Goal: Task Accomplishment & Management: Use online tool/utility

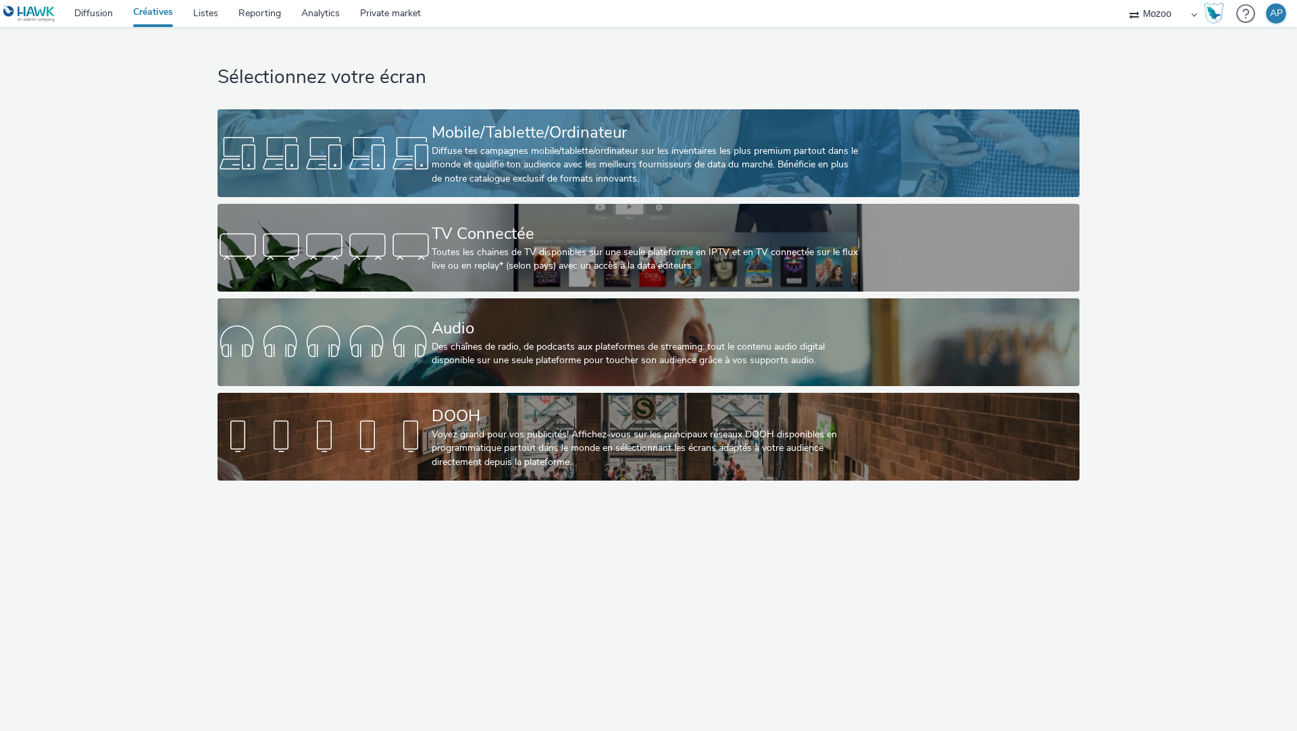
click at [440, 147] on div "Diffuse tes campagnes mobile/tablette/ordinateur sur les inventaires les plus p…" at bounding box center [646, 165] width 428 height 41
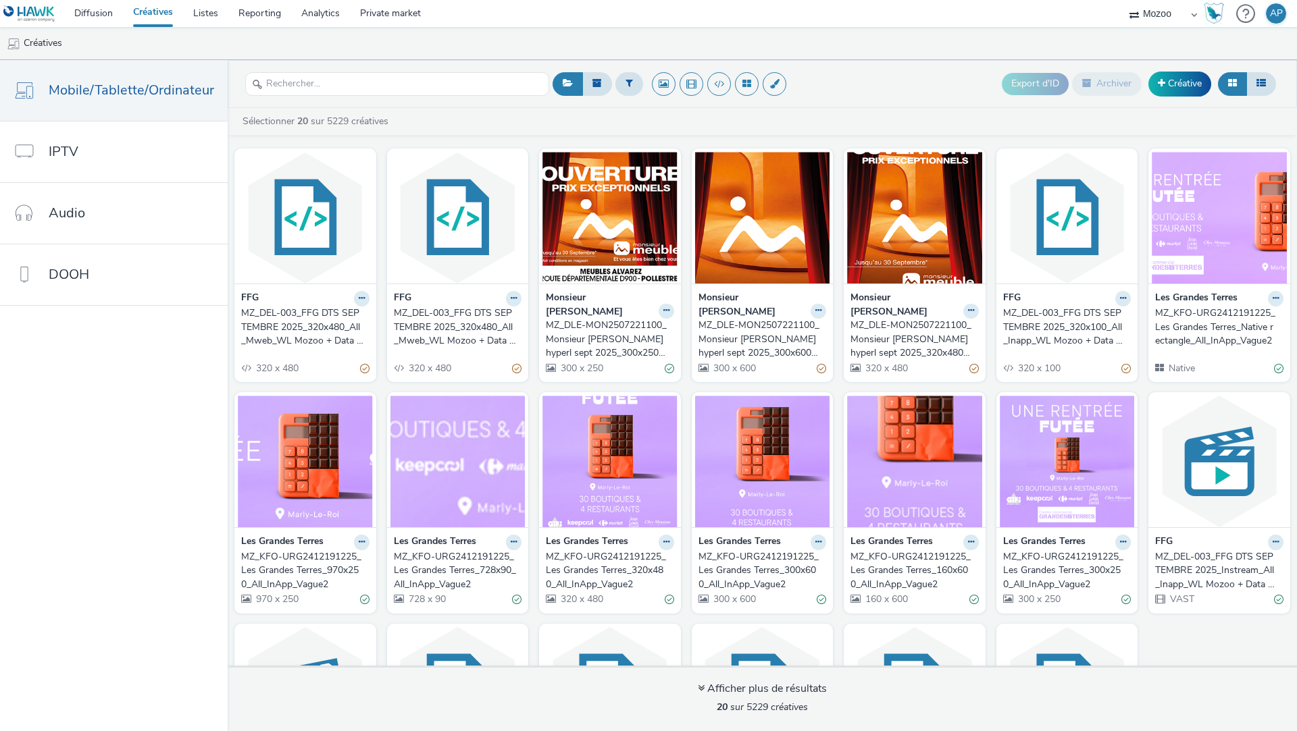
click at [406, 314] on div "MZ_DEL-003_FFG DTS SEPTEMBRE 2025_320x480_All_Mweb_WL Mozoo + Data Golf" at bounding box center [455, 327] width 123 height 41
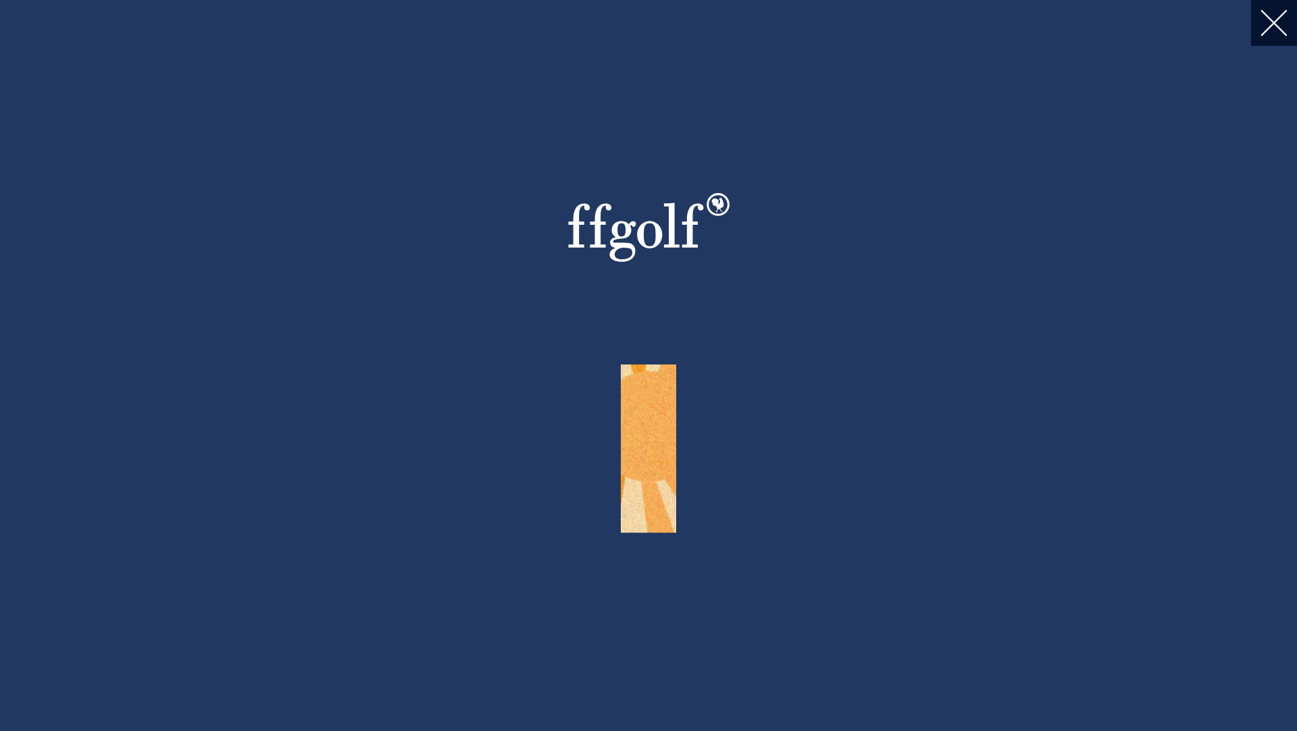
click at [1259, 28] on div at bounding box center [1236, 23] width 122 height 46
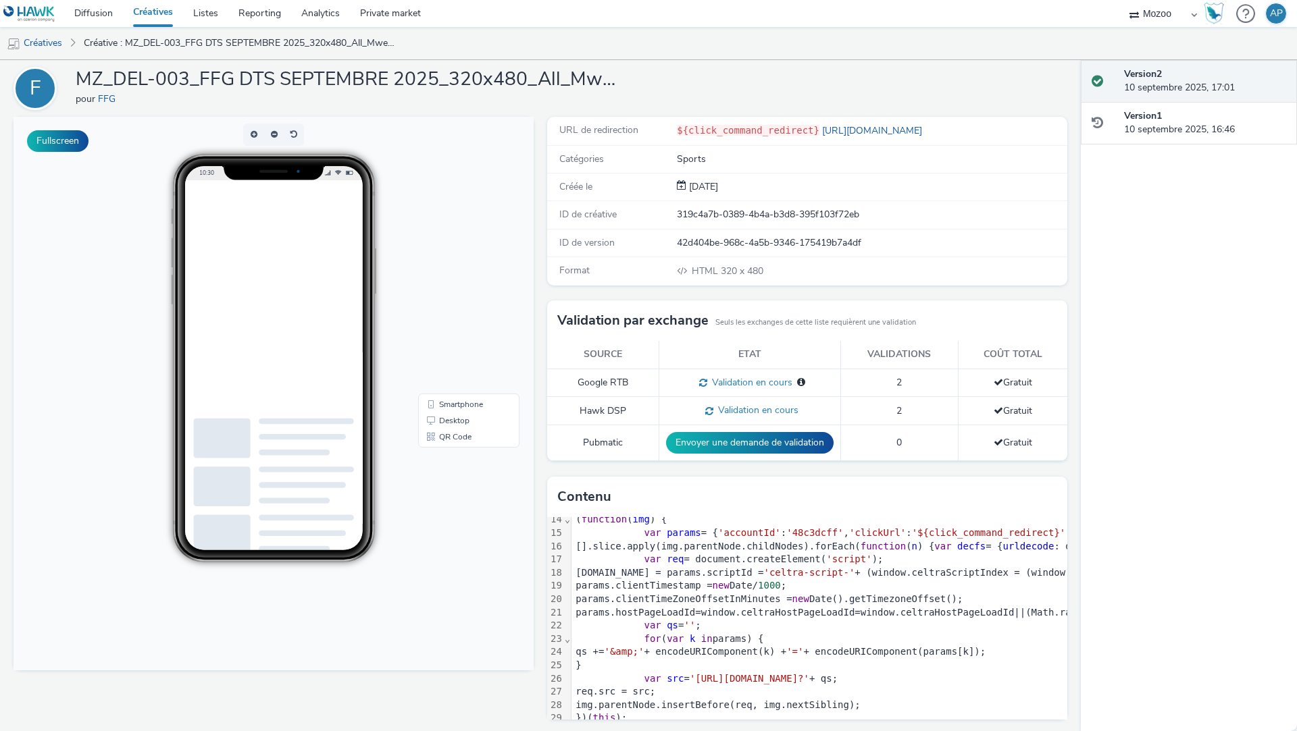
scroll to position [226, 0]
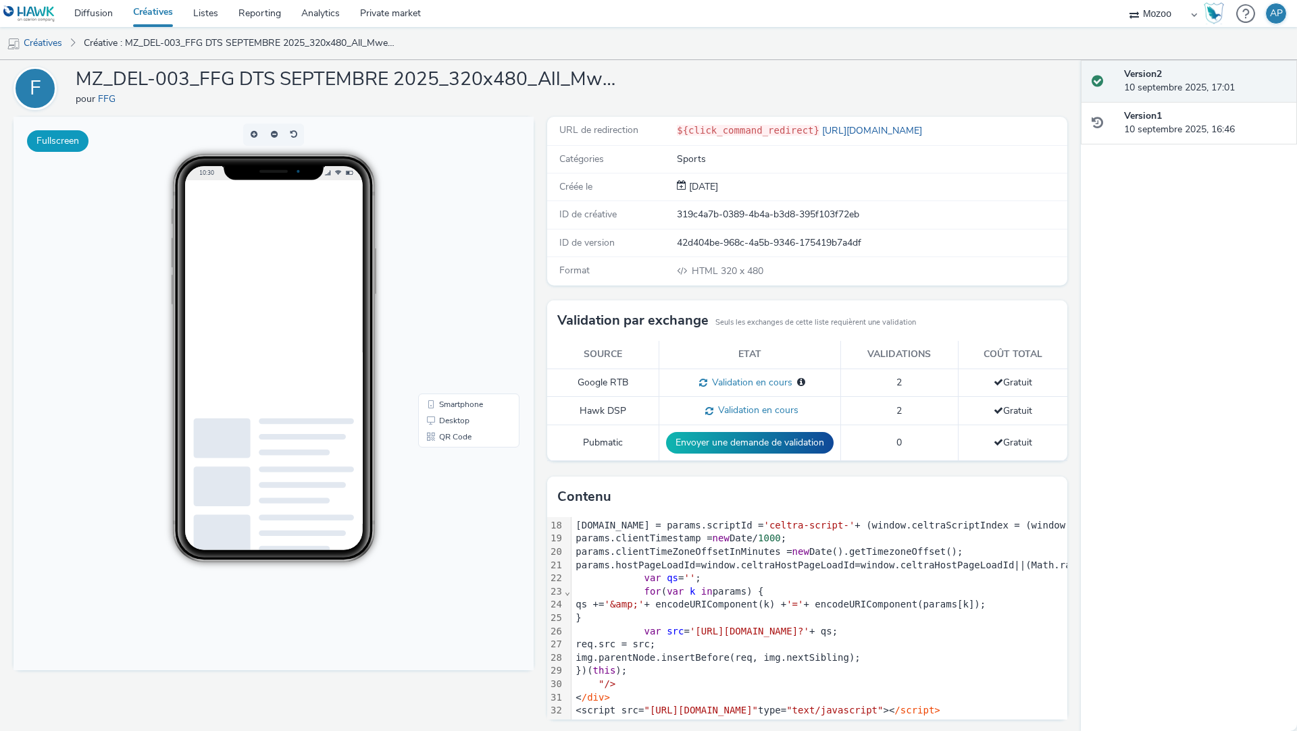
click at [59, 147] on button "Fullscreen" at bounding box center [57, 141] width 61 height 22
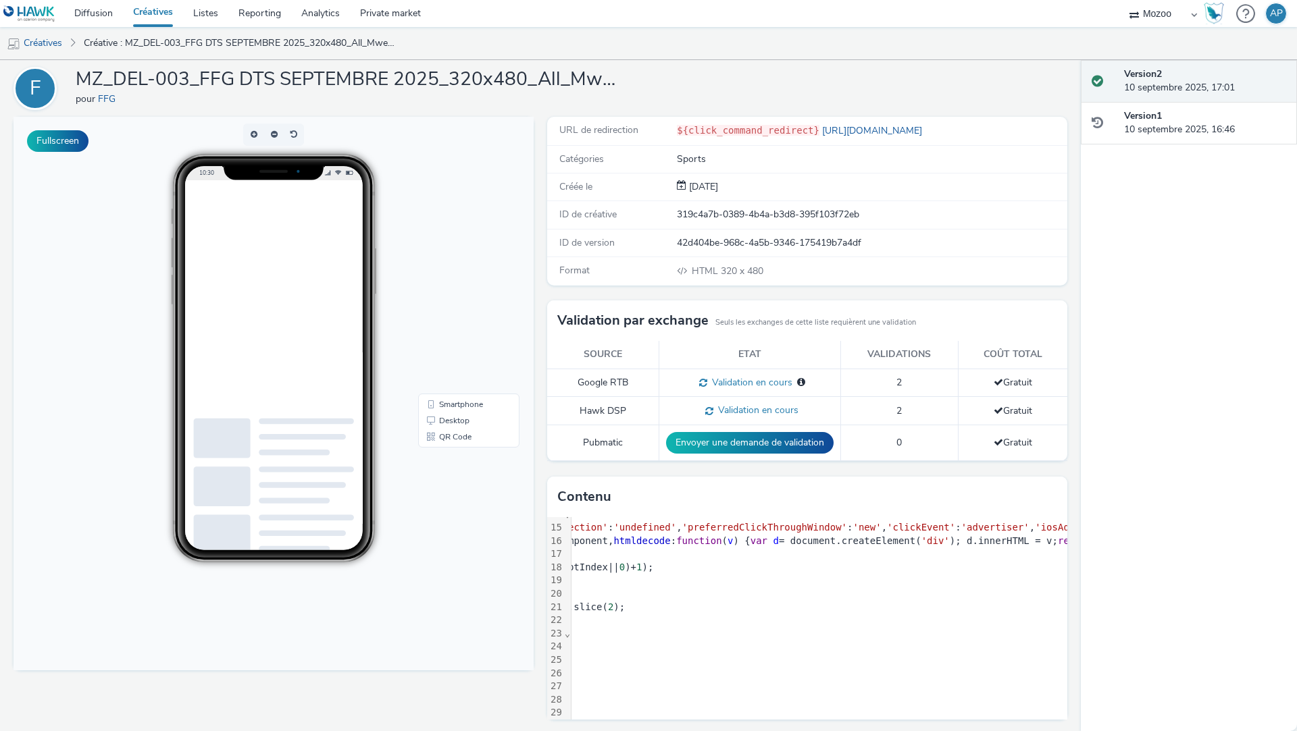
scroll to position [184, 0]
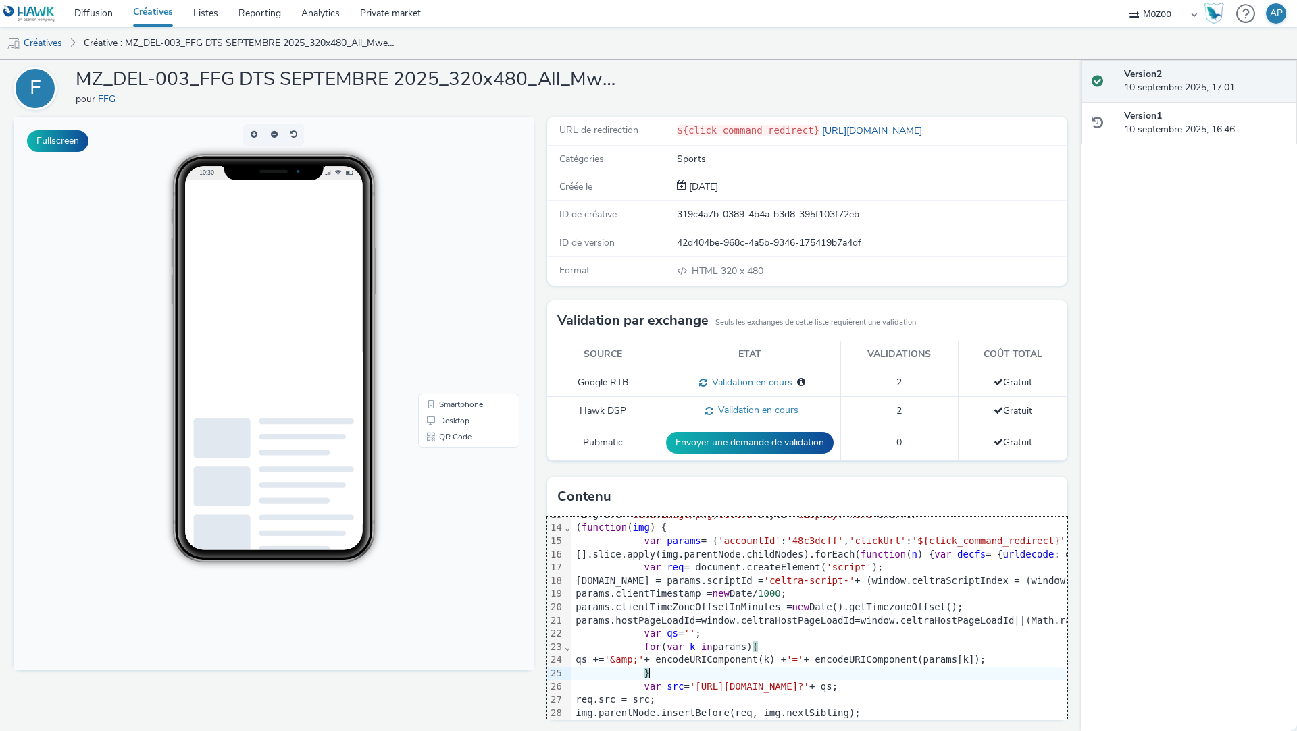
scroll to position [173, 0]
click at [594, 82] on h1 "MZ_DEL-003_FFG DTS SEPTEMBRE 2025_320x480_All_Mweb_WL Mozoo + Data Golf" at bounding box center [346, 80] width 540 height 26
click at [601, 80] on h1 "MZ_DEL-003_FFG DTS SEPTEMBRE 2025_320x480_All_Mweb_WL Mozoo + Data Golf" at bounding box center [346, 80] width 540 height 26
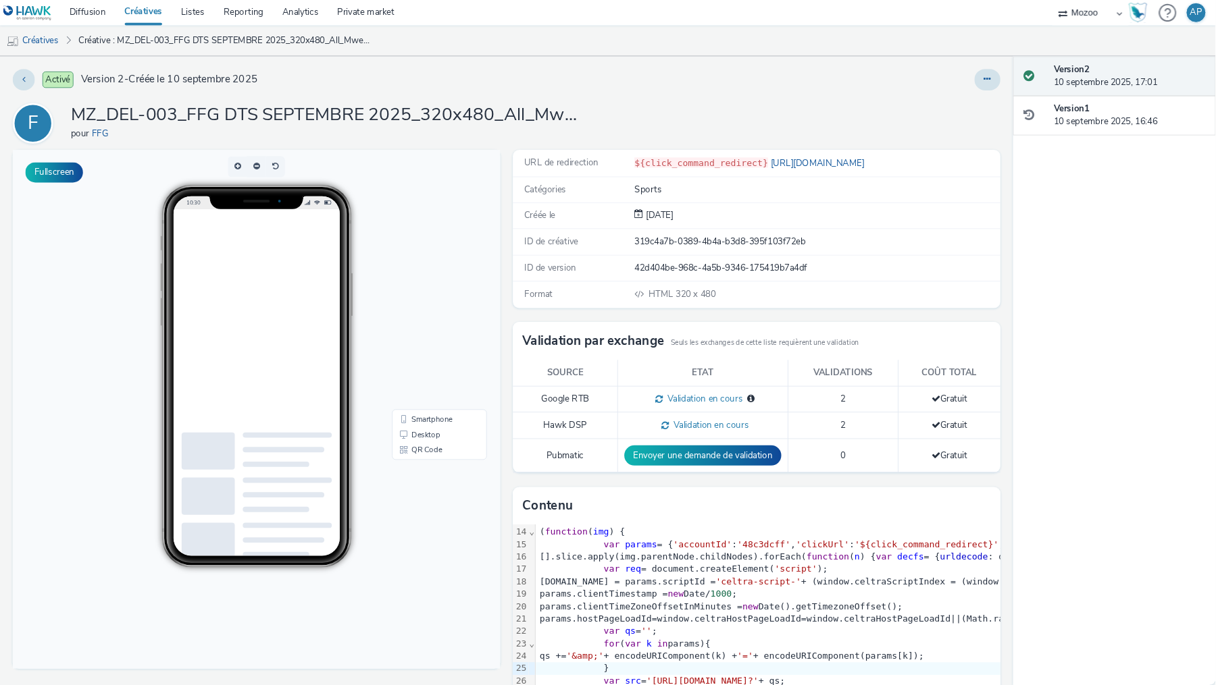
scroll to position [174, 0]
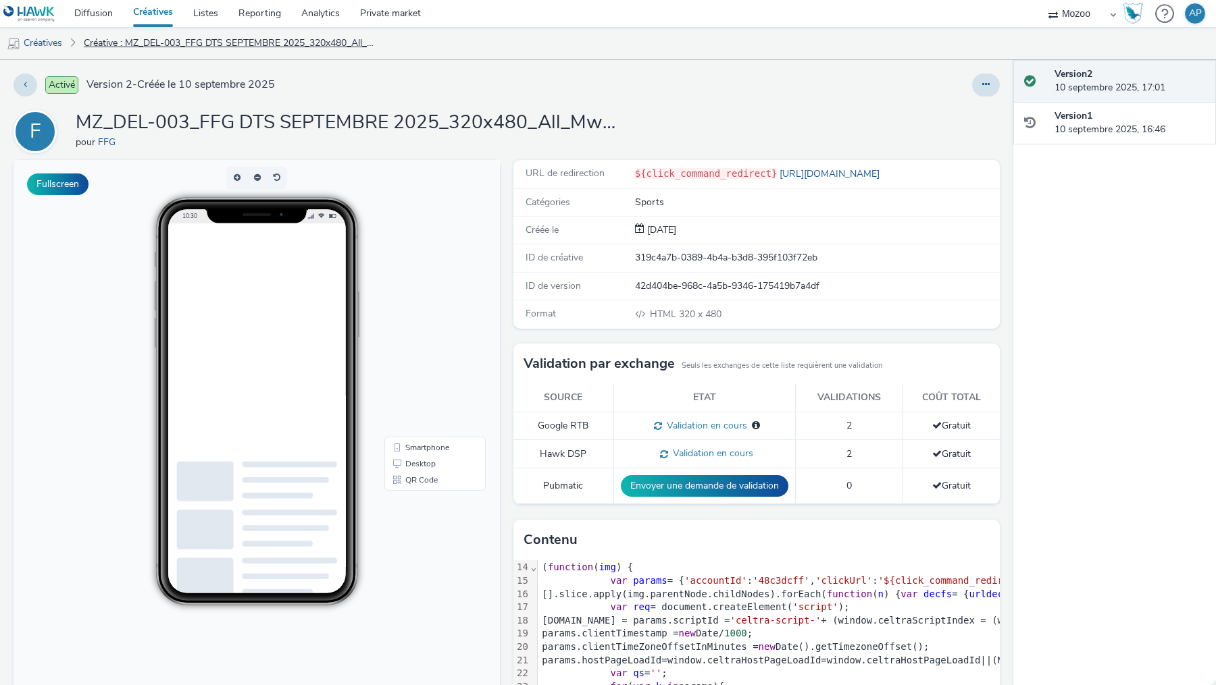
click at [319, 43] on link "Créative : MZ_DEL-003_FFG DTS SEPTEMBRE 2025_320x480_All_Mweb_WL Mozoo + Data G…" at bounding box center [229, 43] width 304 height 32
click at [363, 46] on link "Créative : MZ_DEL-003_FFG DTS SEPTEMBRE 2025_320x480_All_Mweb_WL Mozoo + Data G…" at bounding box center [229, 43] width 304 height 32
click at [45, 43] on link "Créatives" at bounding box center [34, 43] width 69 height 32
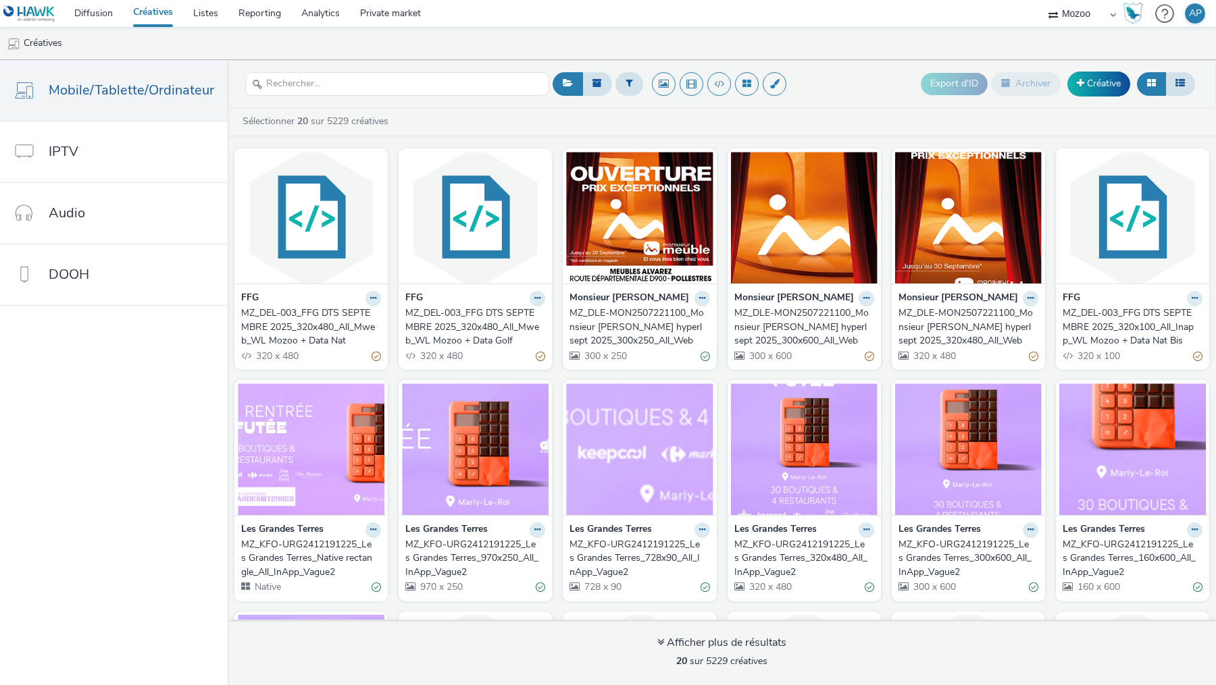
click at [477, 286] on div "FFG MZ_DEL-003_FFG DTS SEPTEMBRE 2025_320x480_All_Mweb_WL Mozoo + Data Golf 320…" at bounding box center [474, 327] width 153 height 86
click at [457, 307] on div "MZ_DEL-003_FFG DTS SEPTEMBRE 2025_320x480_All_Mweb_WL Mozoo + Data Golf" at bounding box center [472, 327] width 134 height 41
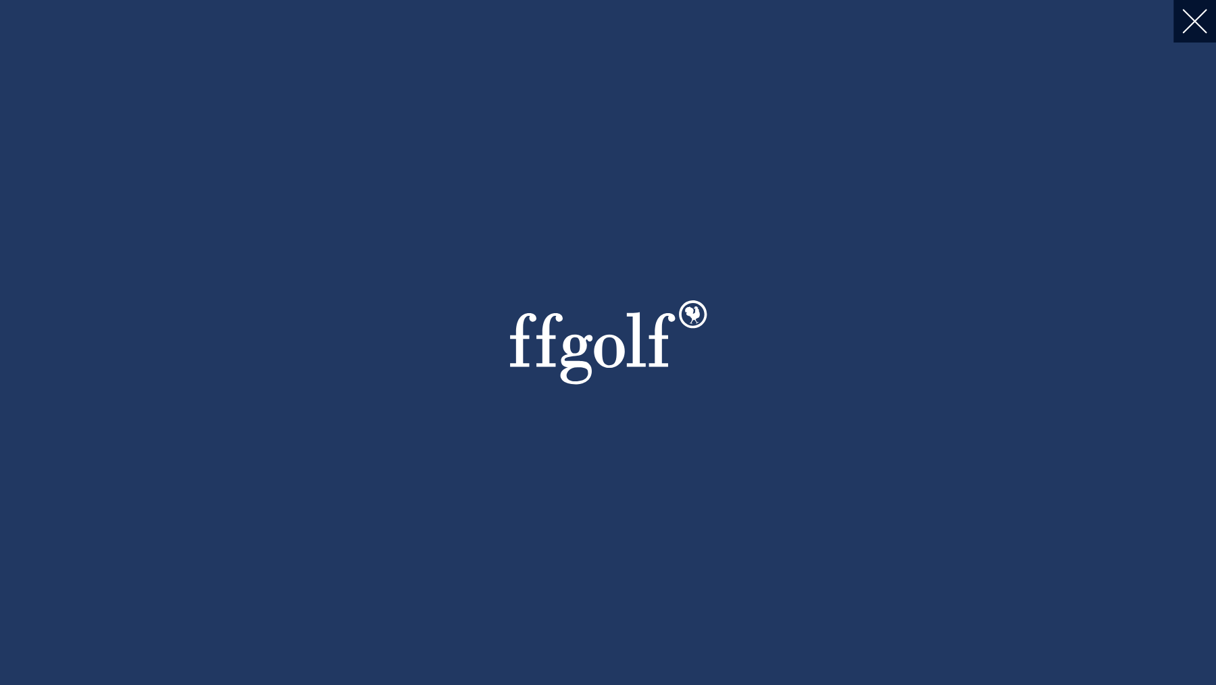
click at [1191, 20] on div at bounding box center [1158, 21] width 114 height 43
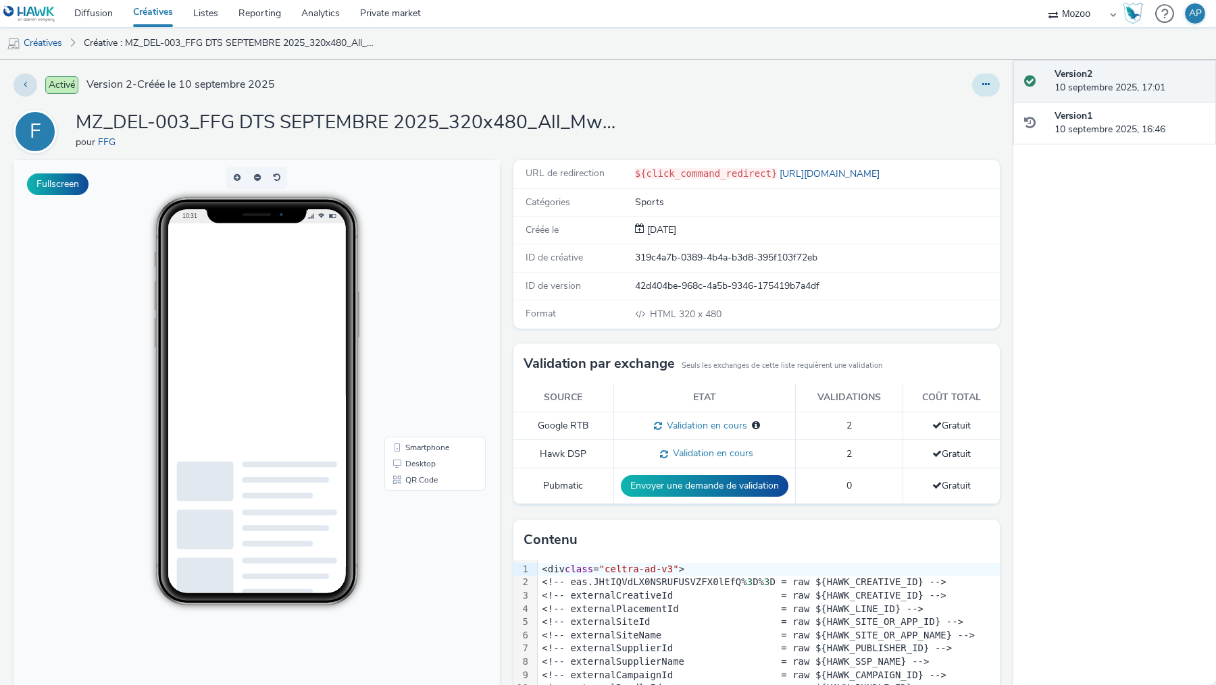
click at [993, 92] on button at bounding box center [986, 85] width 28 height 23
click at [937, 113] on link "Modifier" at bounding box center [948, 112] width 101 height 27
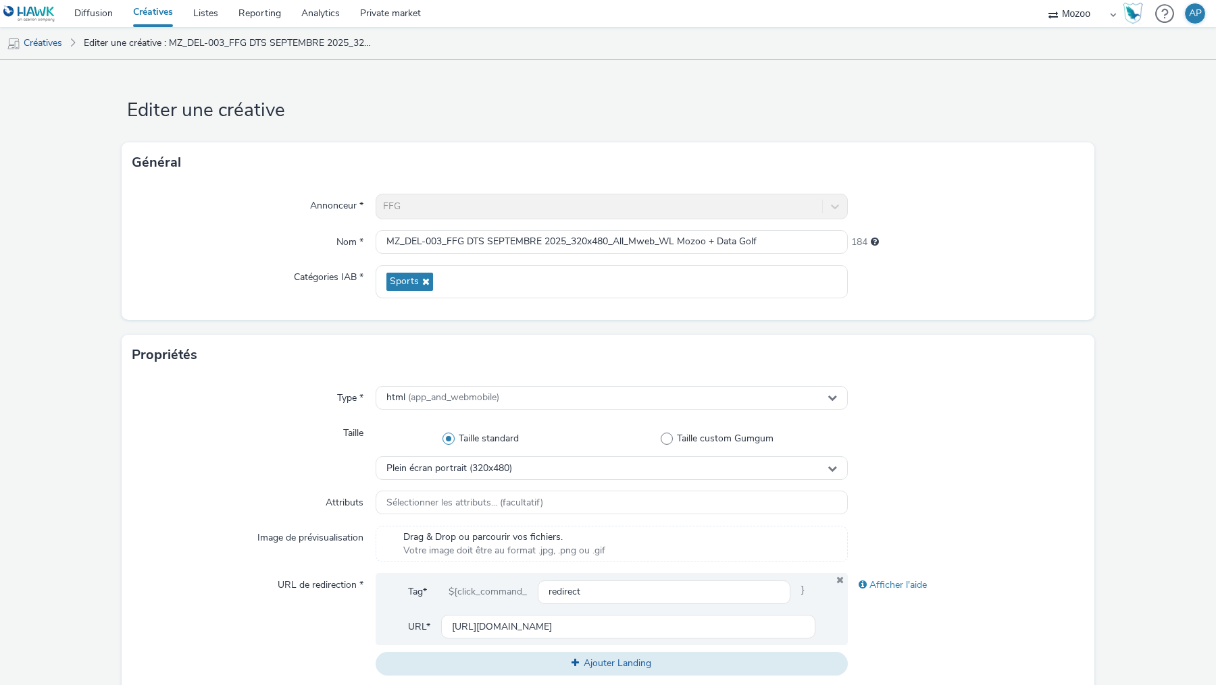
scroll to position [494, 0]
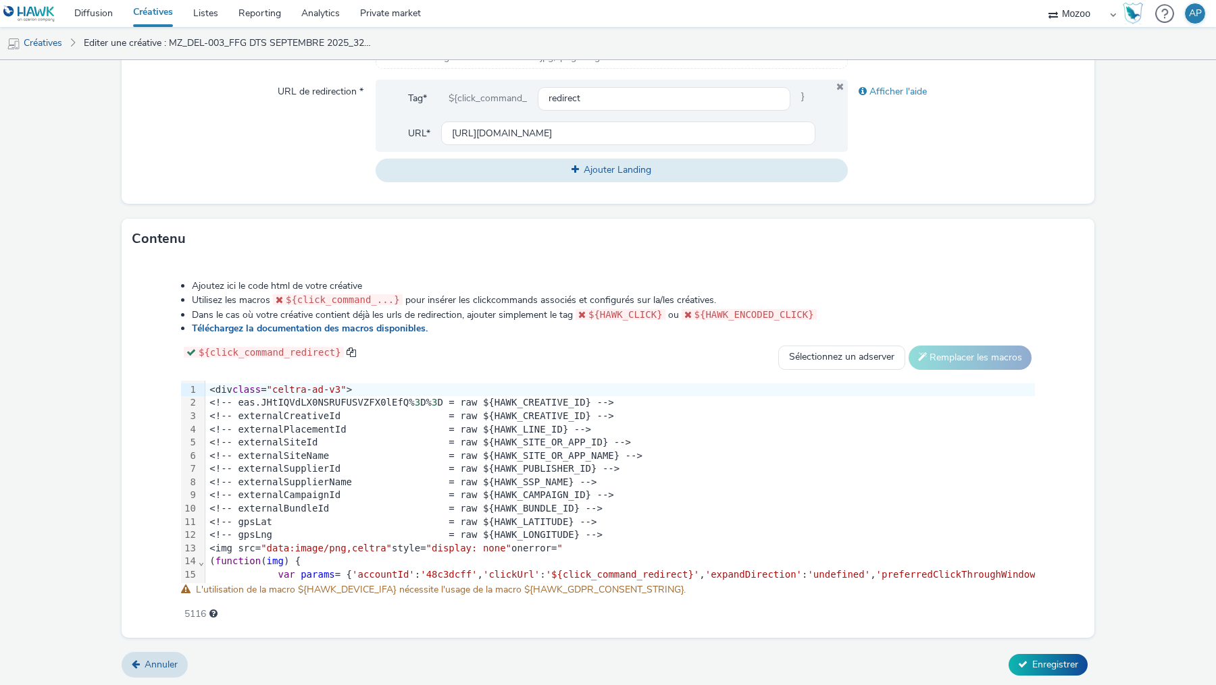
click at [421, 352] on div "${click_command_redirect} Sélectionnez un adserver Sizmek DCM Adform Sting Remp…" at bounding box center [608, 358] width 854 height 24
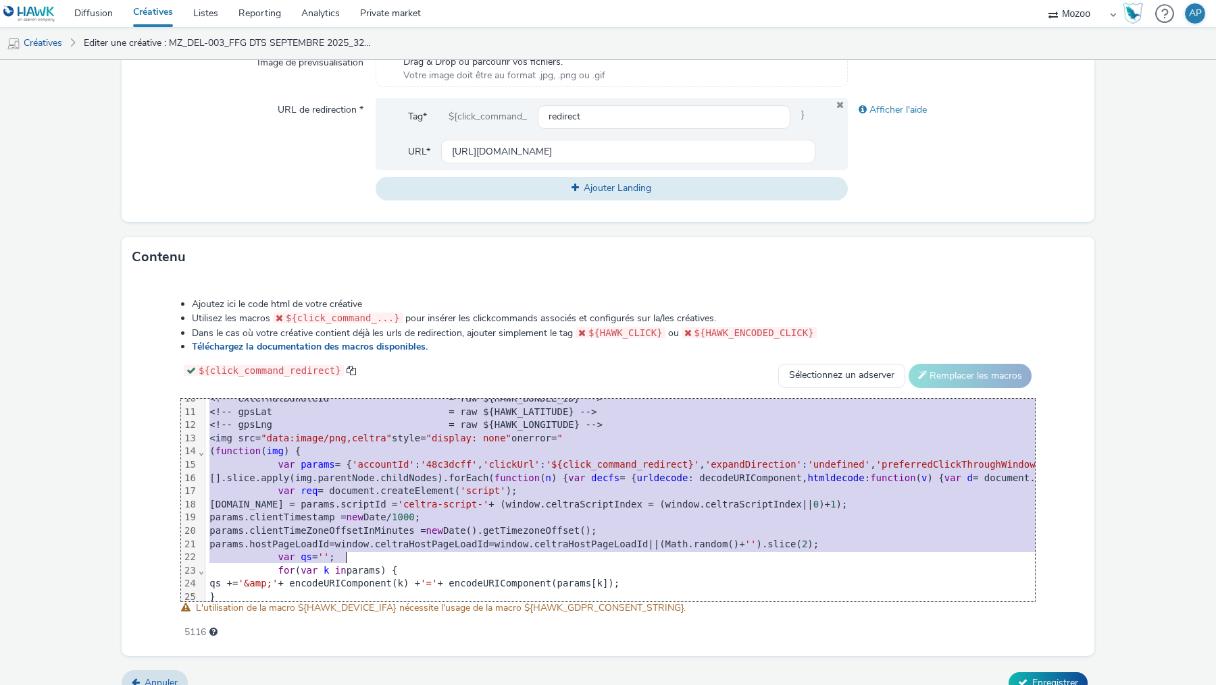
scroll to position [226, 0]
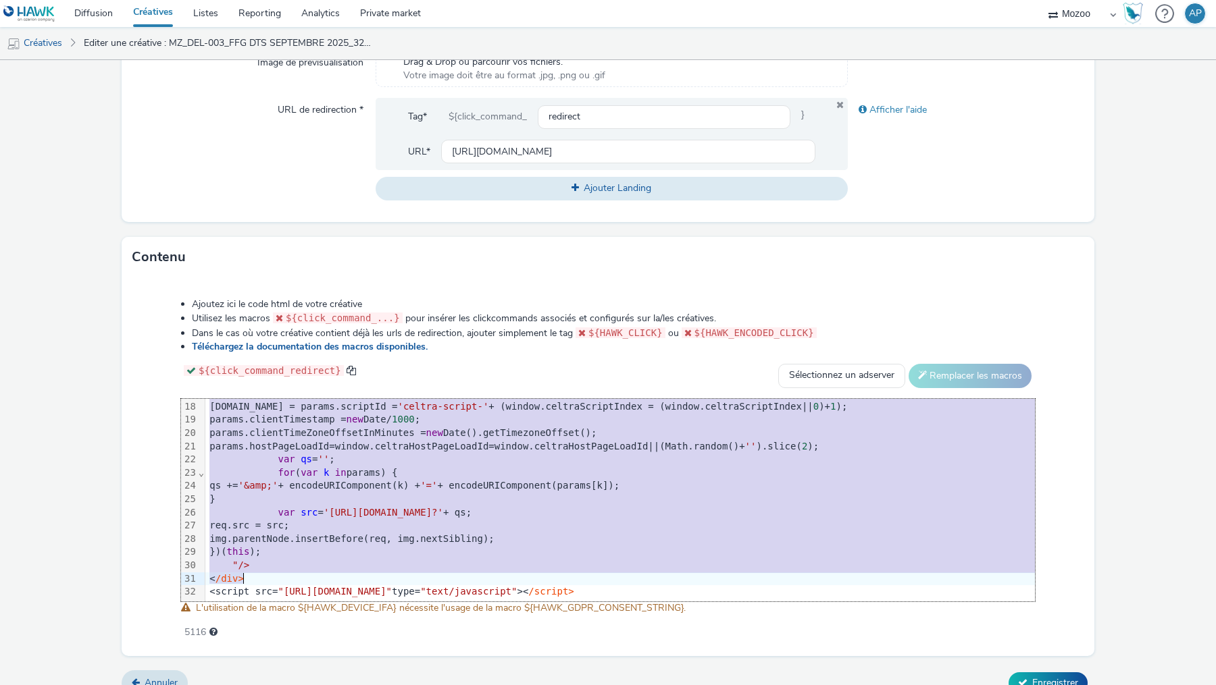
drag, startPoint x: 210, startPoint y: 407, endPoint x: 352, endPoint y: 575, distance: 219.5
copy div "<div class = "celtra-ad-v3" > <!-- eas.JHtIQVdLX0NSRUFUSVZFX0lEfQ% 3 D% 3 D = r…"
click at [51, 39] on link "Créatives" at bounding box center [34, 43] width 69 height 32
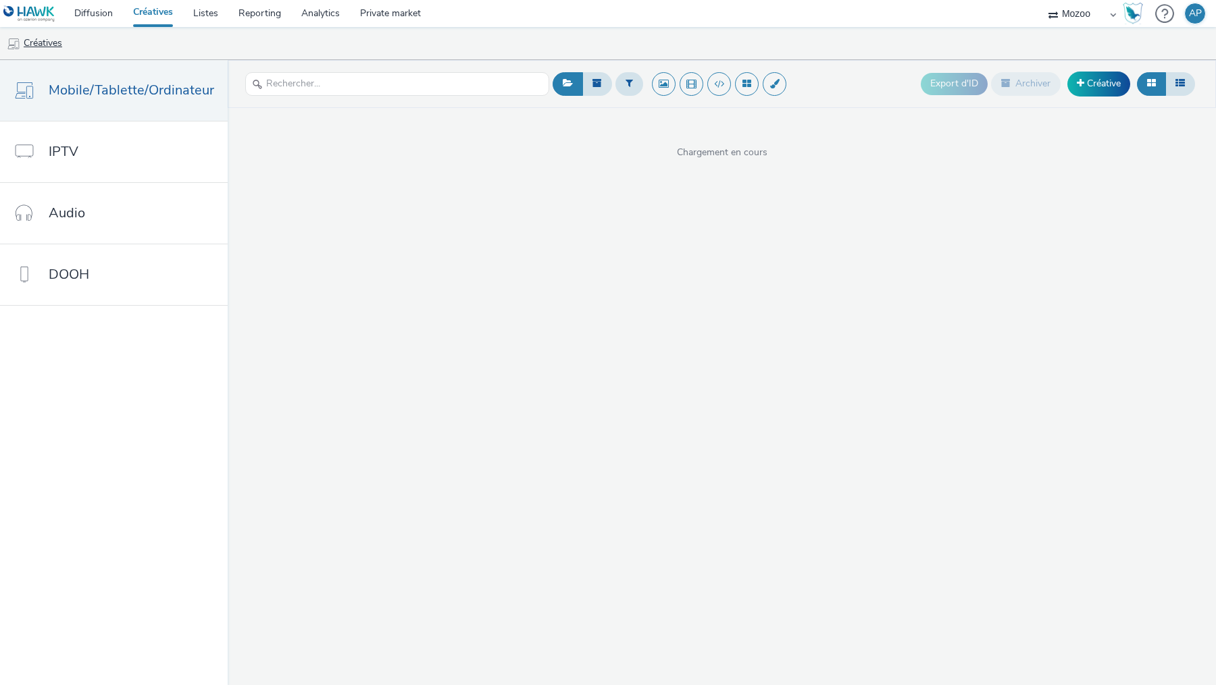
click at [51, 39] on link "Créatives" at bounding box center [34, 43] width 69 height 32
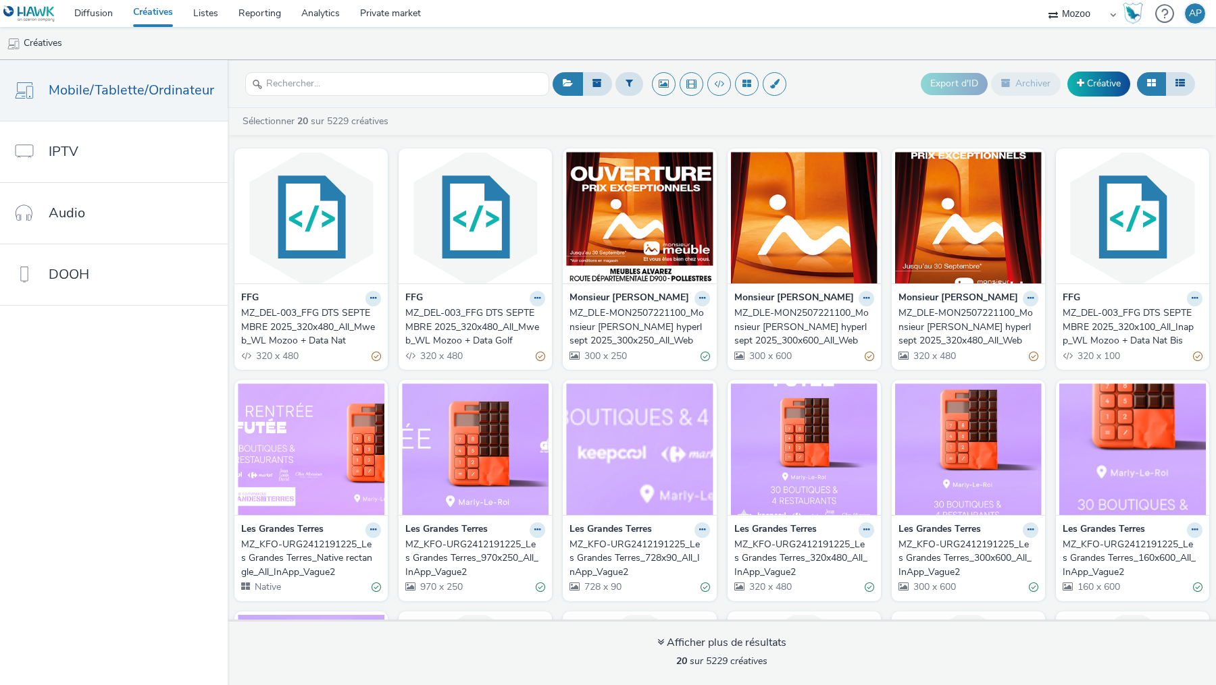
click at [149, 6] on link "Créatives" at bounding box center [153, 13] width 60 height 27
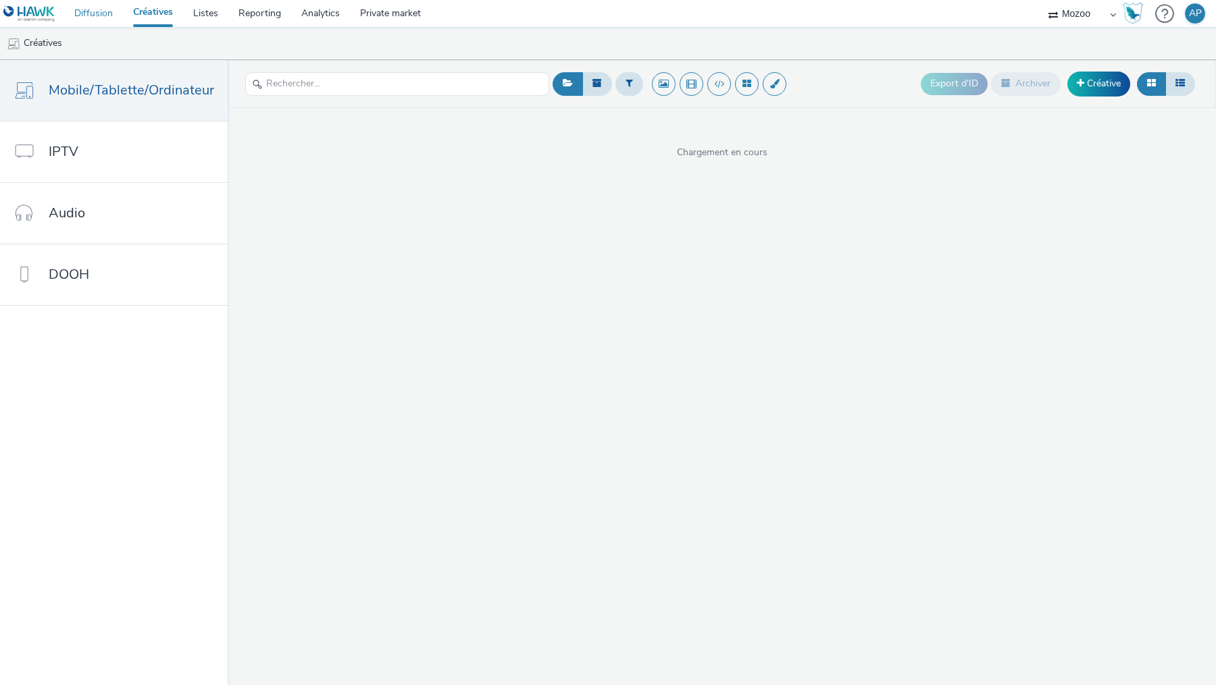
click at [95, 13] on link "Diffusion" at bounding box center [93, 13] width 59 height 27
